Goal: Task Accomplishment & Management: Manage account settings

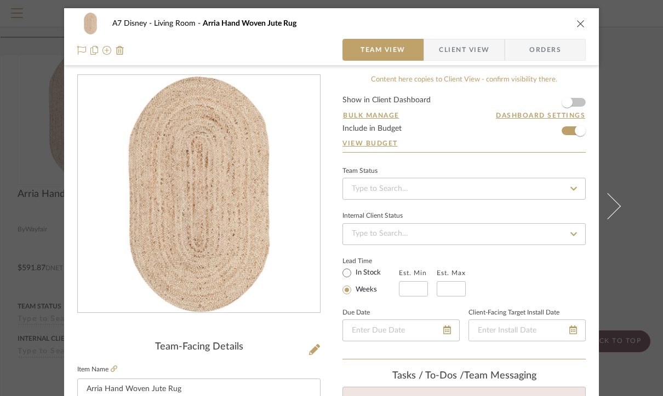
scroll to position [195, 0]
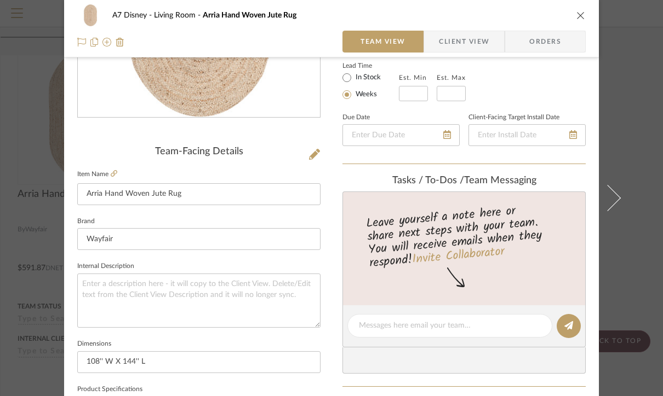
click at [573, 10] on div "A7 Disney Living Room Arria Hand Woven Jute Rug" at bounding box center [331, 15] width 508 height 22
click at [576, 15] on icon "close" at bounding box center [580, 15] width 9 height 9
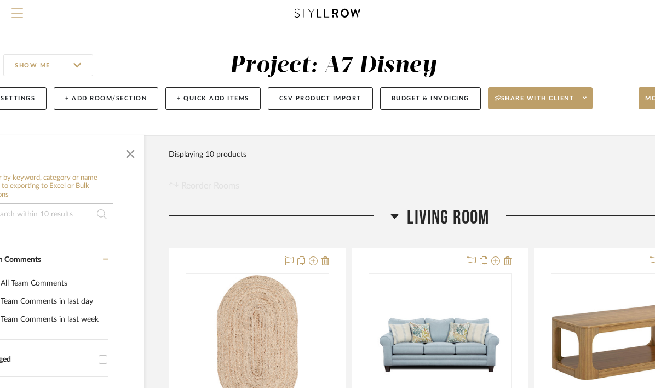
scroll to position [0, 51]
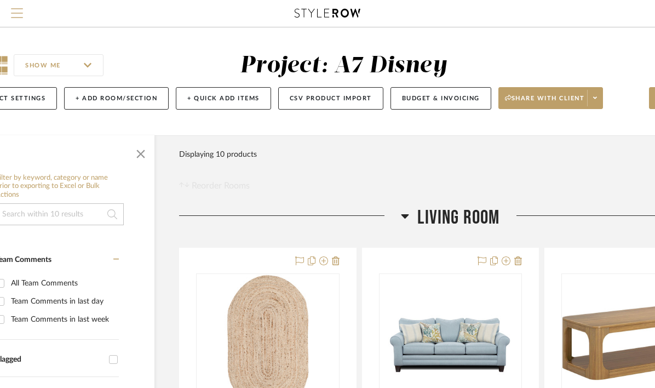
click at [21, 10] on span "Menu" at bounding box center [17, 16] width 12 height 16
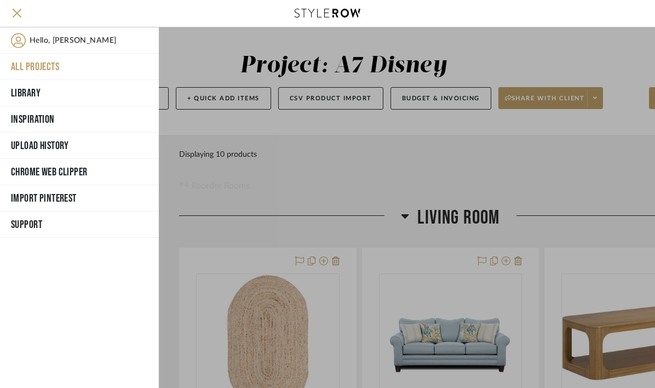
click at [47, 64] on button "All Projects" at bounding box center [79, 67] width 159 height 26
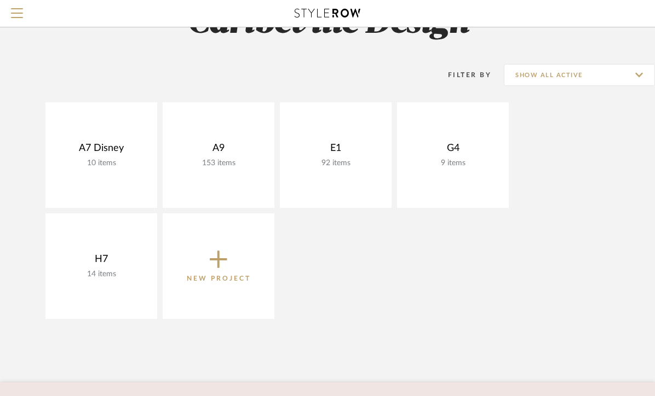
scroll to position [53, 0]
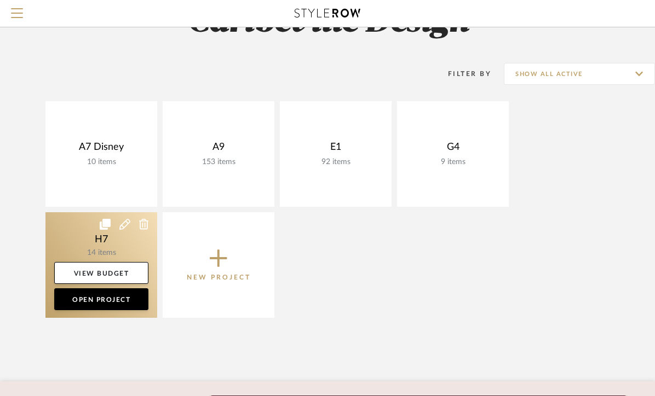
click at [108, 251] on link at bounding box center [101, 265] width 112 height 106
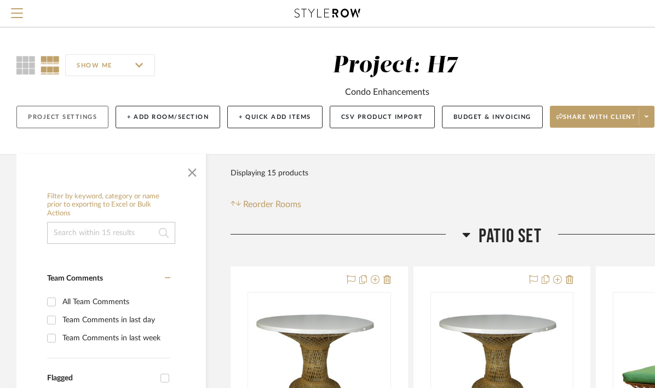
click at [56, 113] on button "Project Settings" at bounding box center [62, 117] width 92 height 22
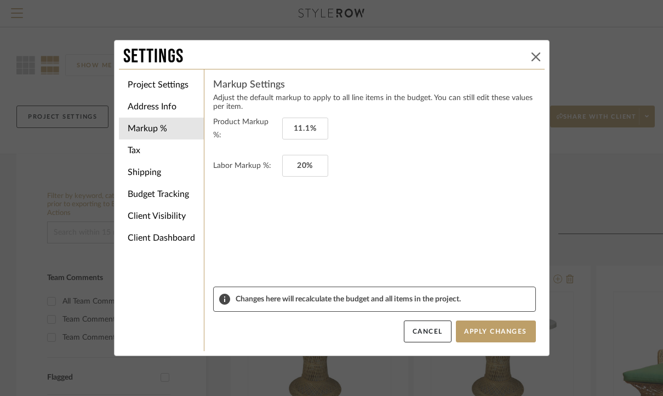
click at [531, 59] on icon at bounding box center [535, 57] width 9 height 9
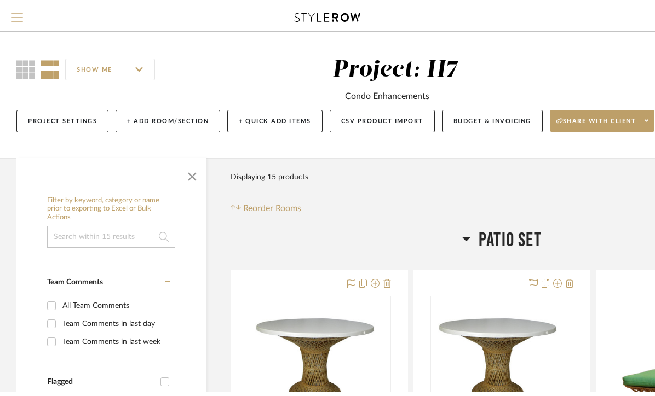
scroll to position [53, 0]
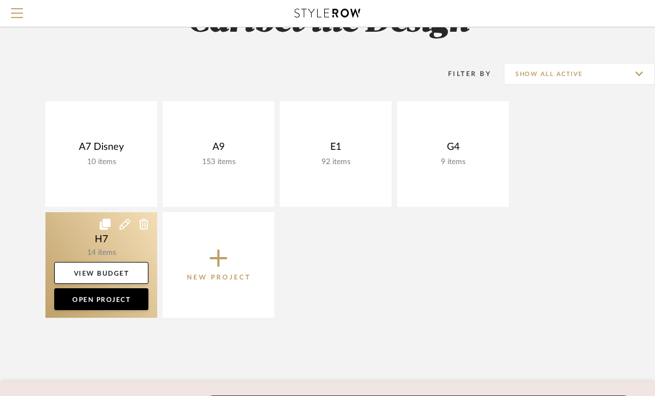
click at [106, 224] on icon at bounding box center [105, 224] width 11 height 11
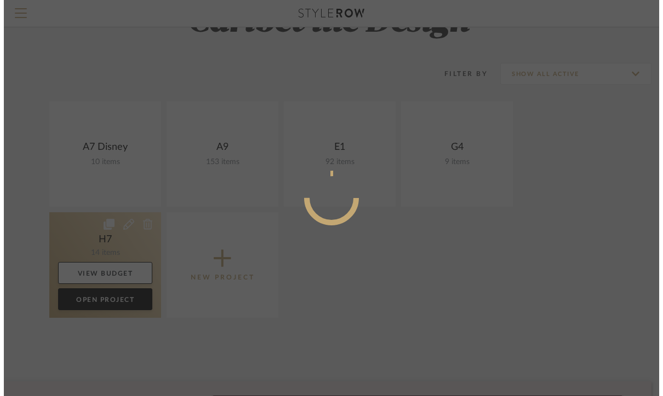
scroll to position [0, 0]
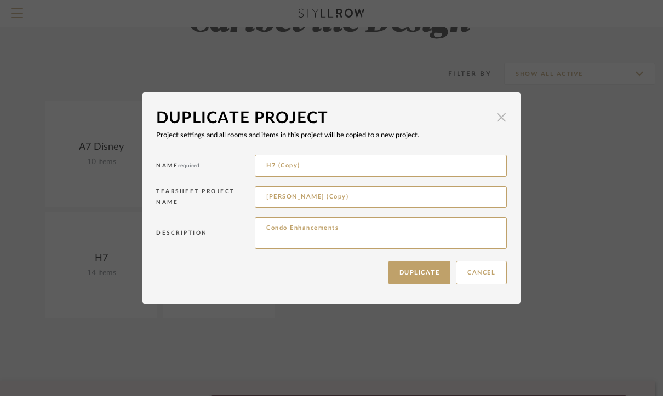
click at [498, 116] on span "button" at bounding box center [501, 117] width 22 height 22
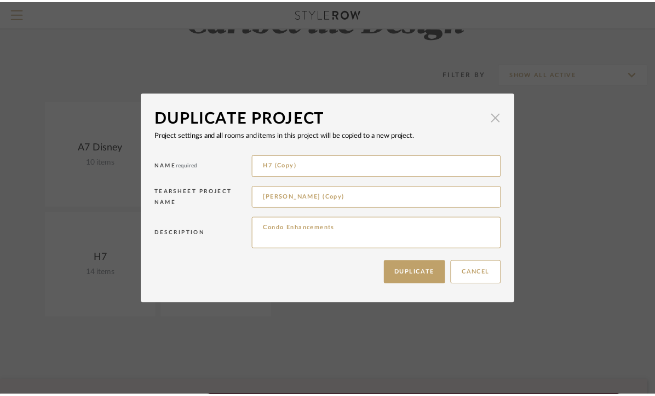
scroll to position [53, 0]
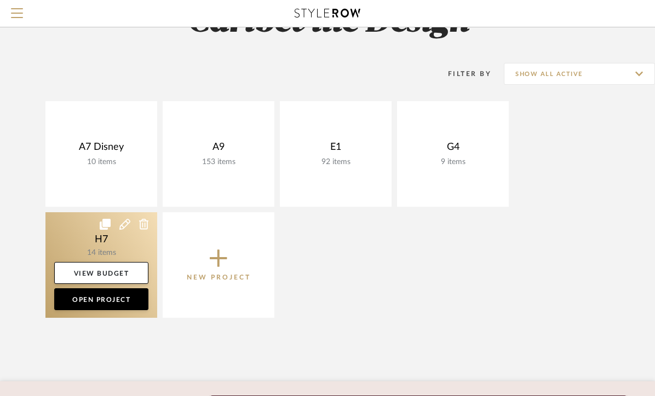
click at [125, 225] on icon at bounding box center [124, 224] width 11 height 11
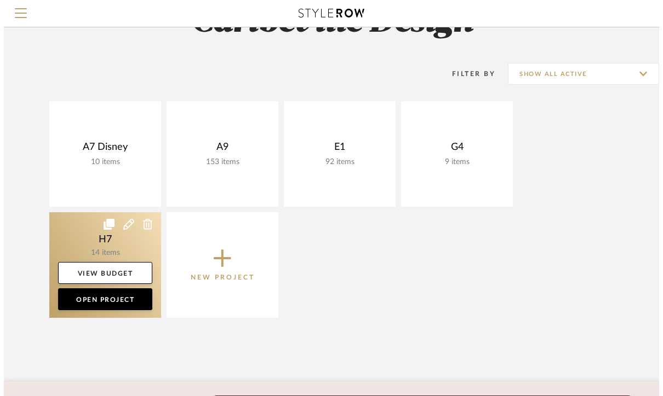
scroll to position [0, 0]
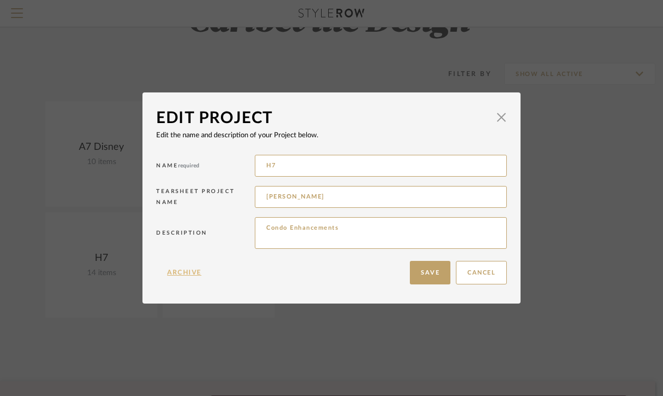
click at [170, 273] on button "Archive" at bounding box center [184, 273] width 56 height 24
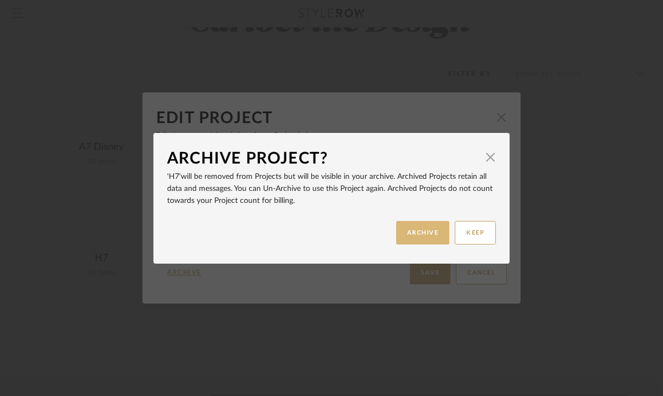
click at [422, 233] on button "ARCHIVE" at bounding box center [423, 233] width 54 height 24
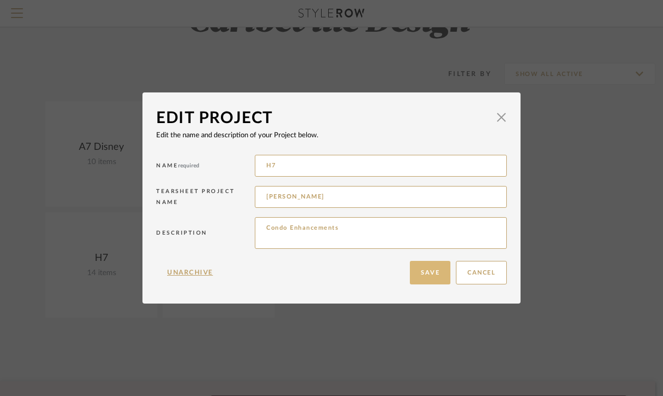
click at [427, 282] on button "Save" at bounding box center [430, 273] width 41 height 24
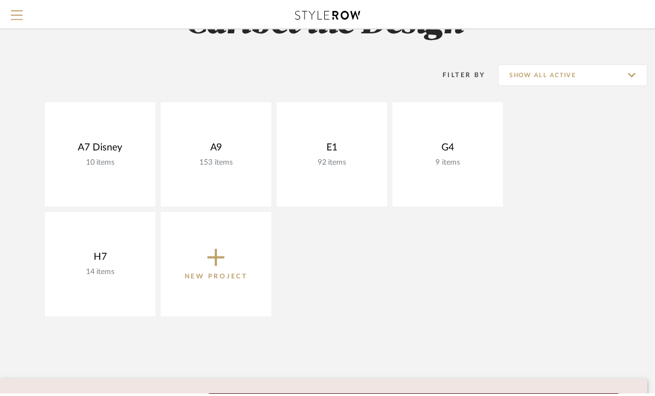
scroll to position [53, 0]
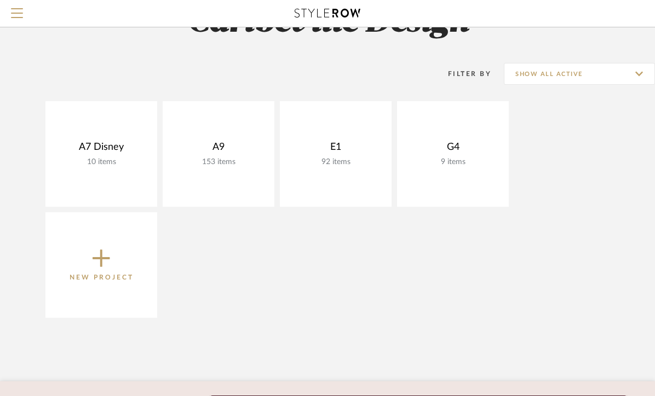
click at [88, 261] on span "New Project" at bounding box center [102, 265] width 64 height 36
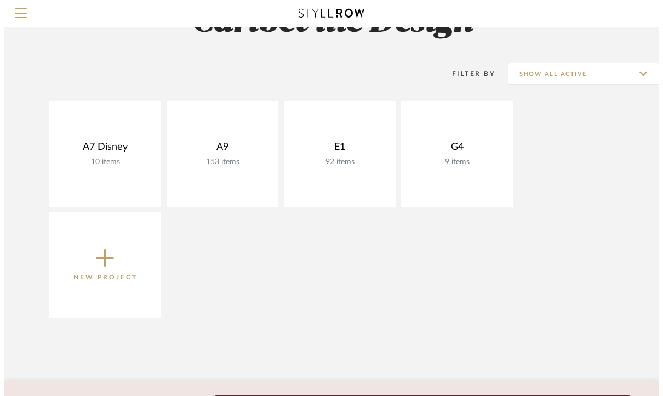
scroll to position [0, 0]
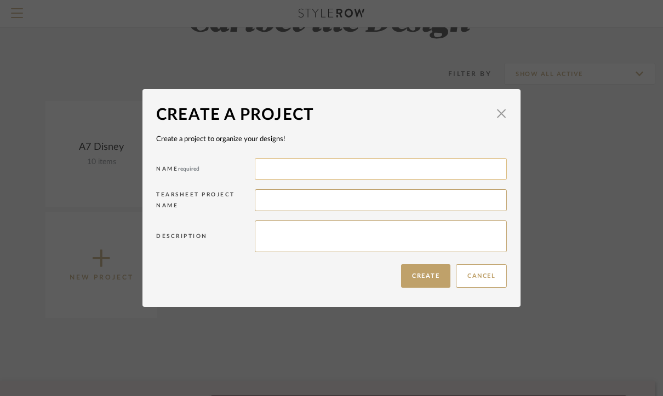
click at [311, 173] on input at bounding box center [381, 169] width 252 height 22
type input "Sunset Furniture Package"
click at [432, 280] on button "Create" at bounding box center [425, 276] width 49 height 24
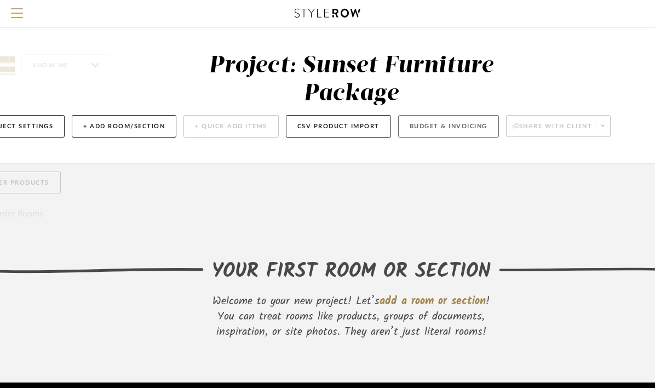
scroll to position [0, 134]
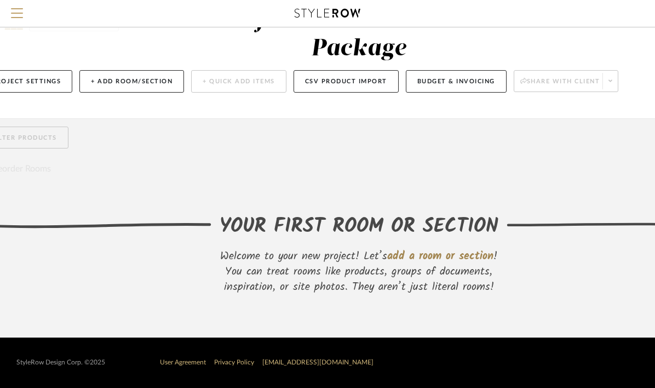
click at [478, 247] on span "add a room or section" at bounding box center [440, 256] width 106 height 18
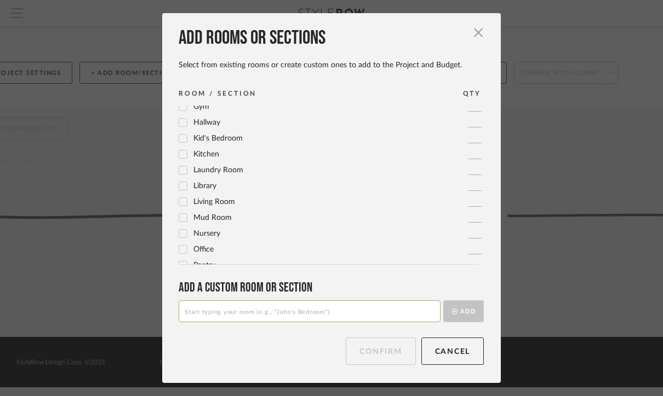
scroll to position [245, 0]
click at [224, 198] on span "Living Room" at bounding box center [214, 201] width 42 height 8
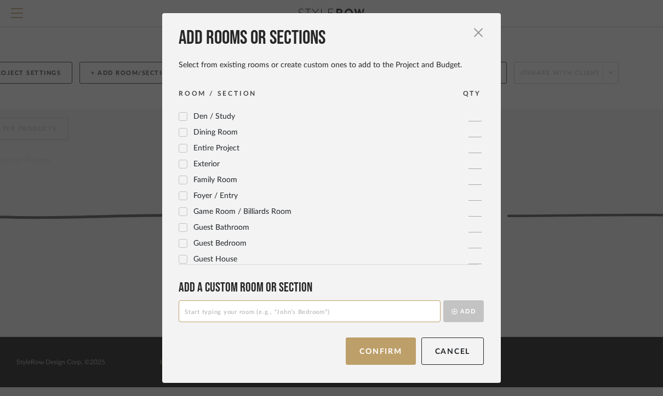
scroll to position [59, 0]
click at [209, 163] on span "Exterior" at bounding box center [206, 164] width 26 height 8
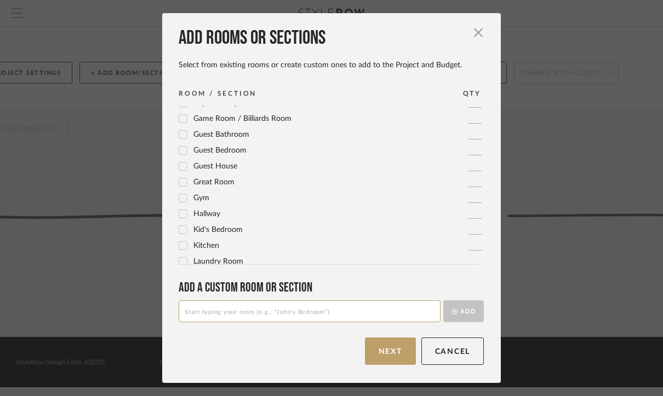
scroll to position [156, 0]
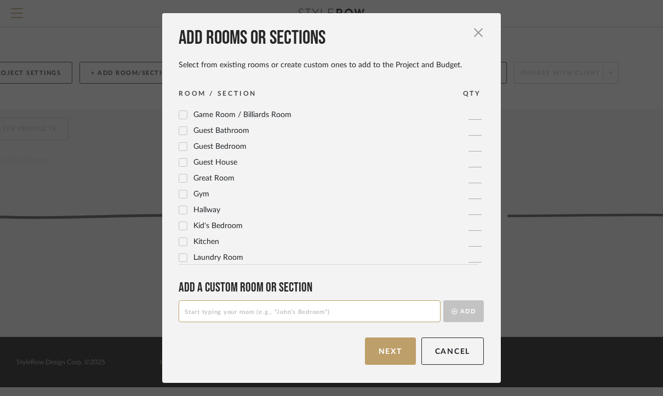
click at [212, 239] on span "Kitchen" at bounding box center [206, 242] width 26 height 8
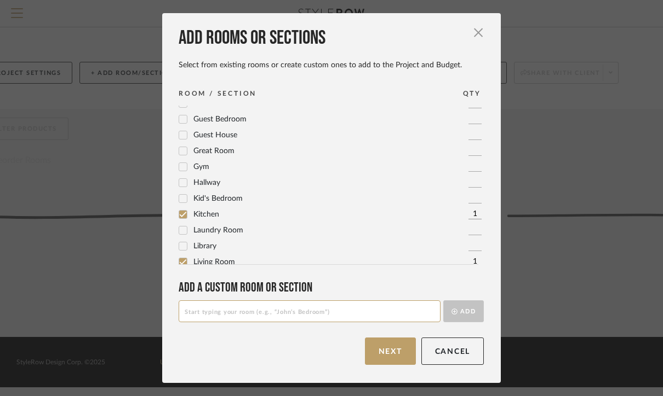
scroll to position [191, 0]
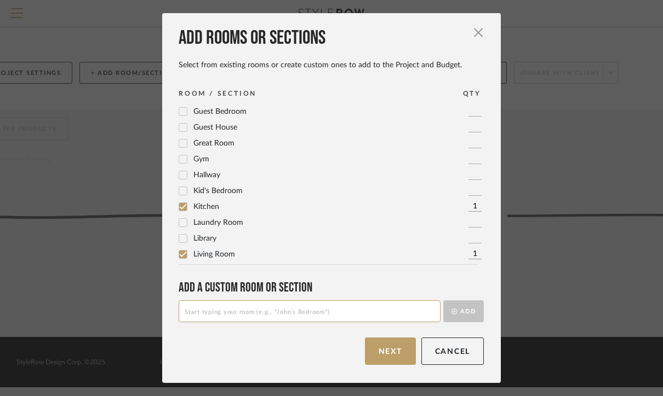
click at [208, 224] on span "Laundry Room" at bounding box center [218, 223] width 50 height 8
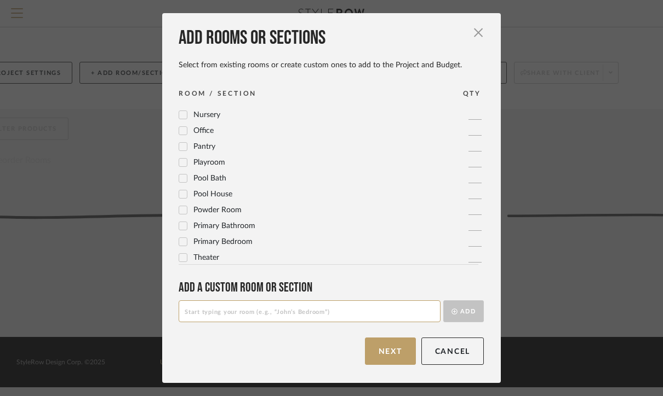
scroll to position [365, 0]
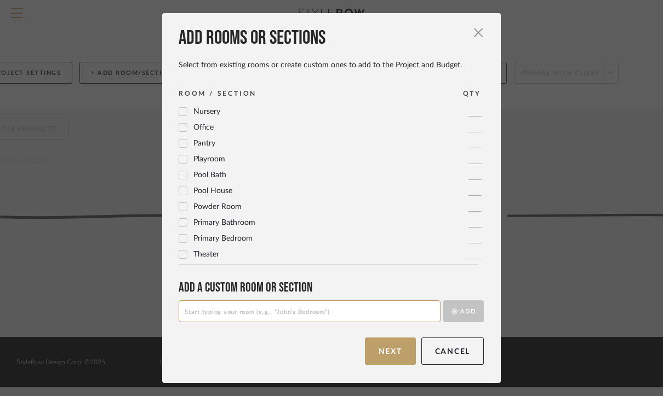
click at [210, 222] on span "Primary Bathroom" at bounding box center [224, 223] width 62 height 8
click at [211, 238] on span "Primary Bedroom" at bounding box center [222, 239] width 59 height 8
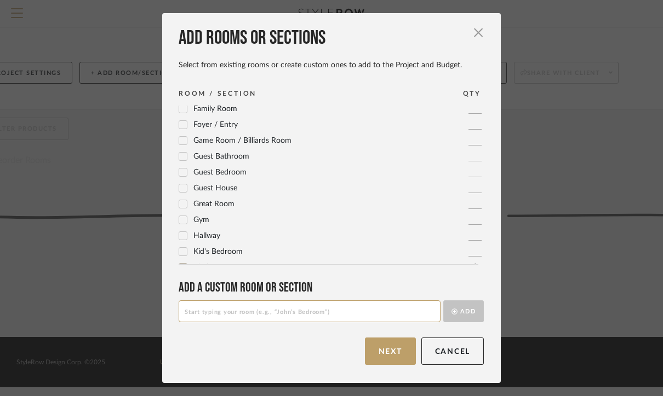
scroll to position [126, 0]
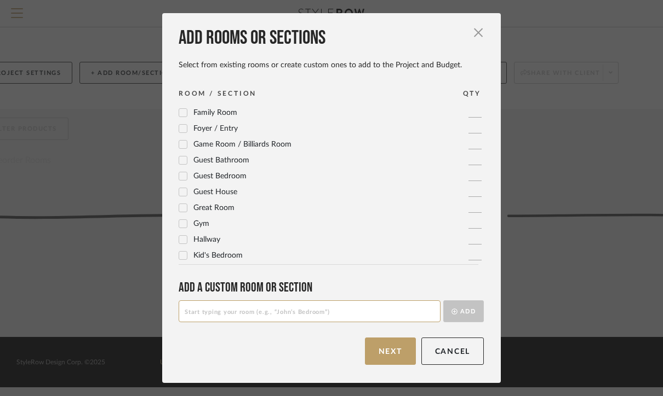
click at [211, 177] on span "Guest Bedroom" at bounding box center [219, 176] width 53 height 8
click at [210, 162] on span "Guest Bathroom" at bounding box center [221, 161] width 56 height 8
click at [380, 353] on button "Next" at bounding box center [390, 351] width 51 height 27
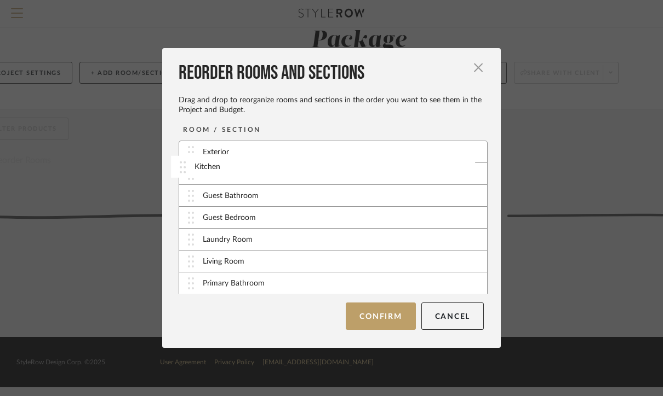
drag, startPoint x: 286, startPoint y: 224, endPoint x: 281, endPoint y: 174, distance: 50.6
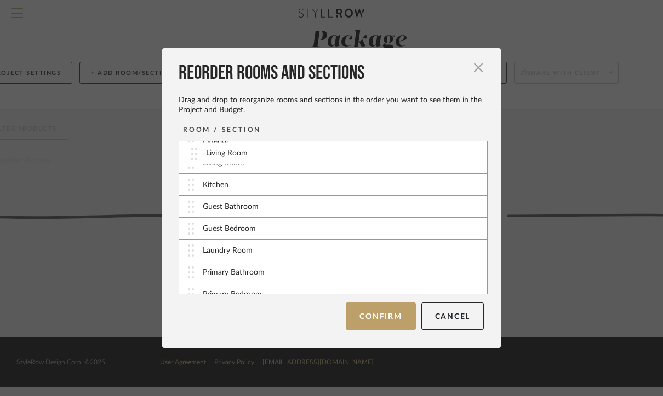
scroll to position [0, 0]
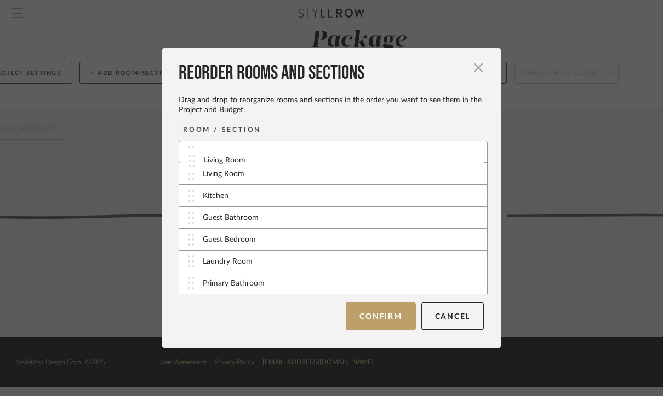
drag, startPoint x: 266, startPoint y: 269, endPoint x: 270, endPoint y: 167, distance: 101.9
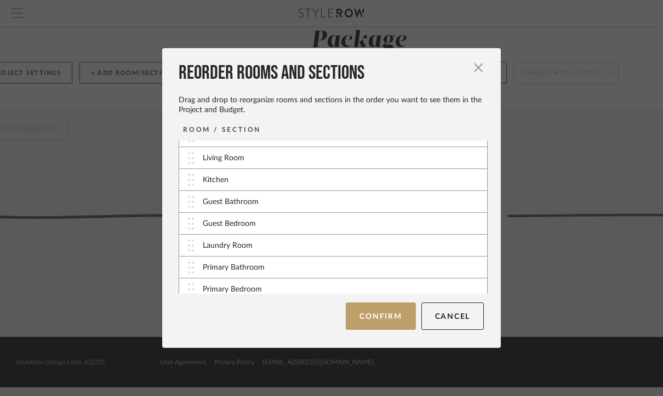
scroll to position [22, 0]
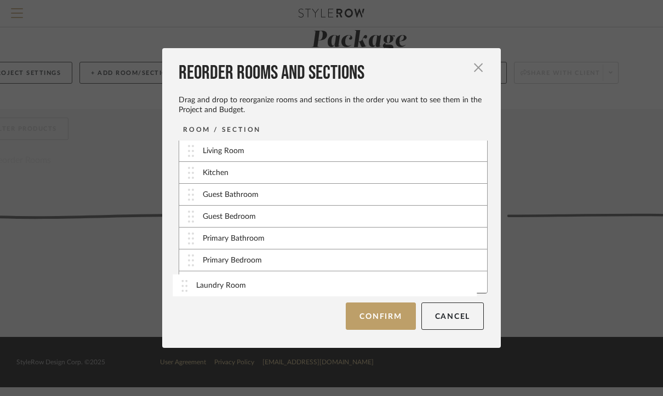
drag, startPoint x: 272, startPoint y: 243, endPoint x: 269, endPoint y: 290, distance: 46.6
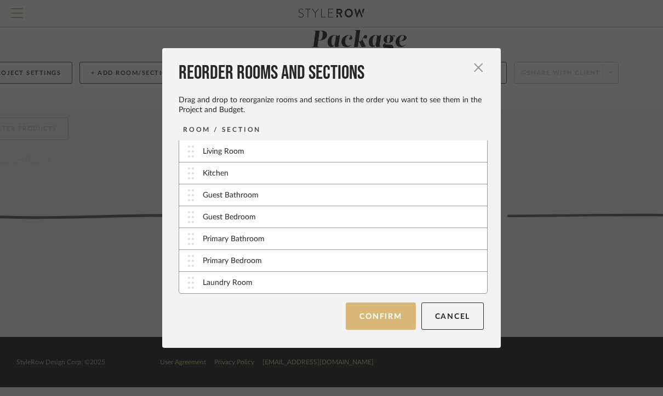
click at [367, 319] on button "Confirm" at bounding box center [380, 316] width 70 height 27
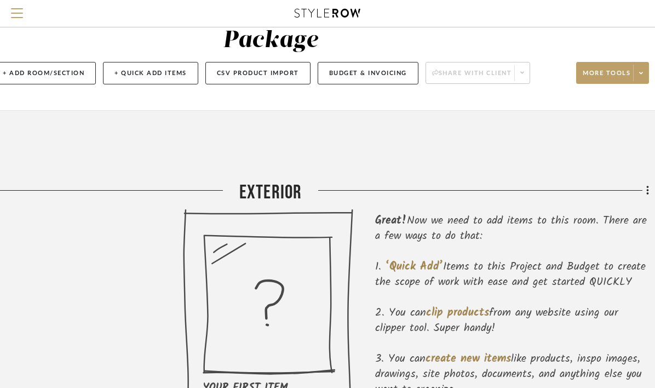
scroll to position [53, 134]
